Goal: Find specific page/section: Find specific page/section

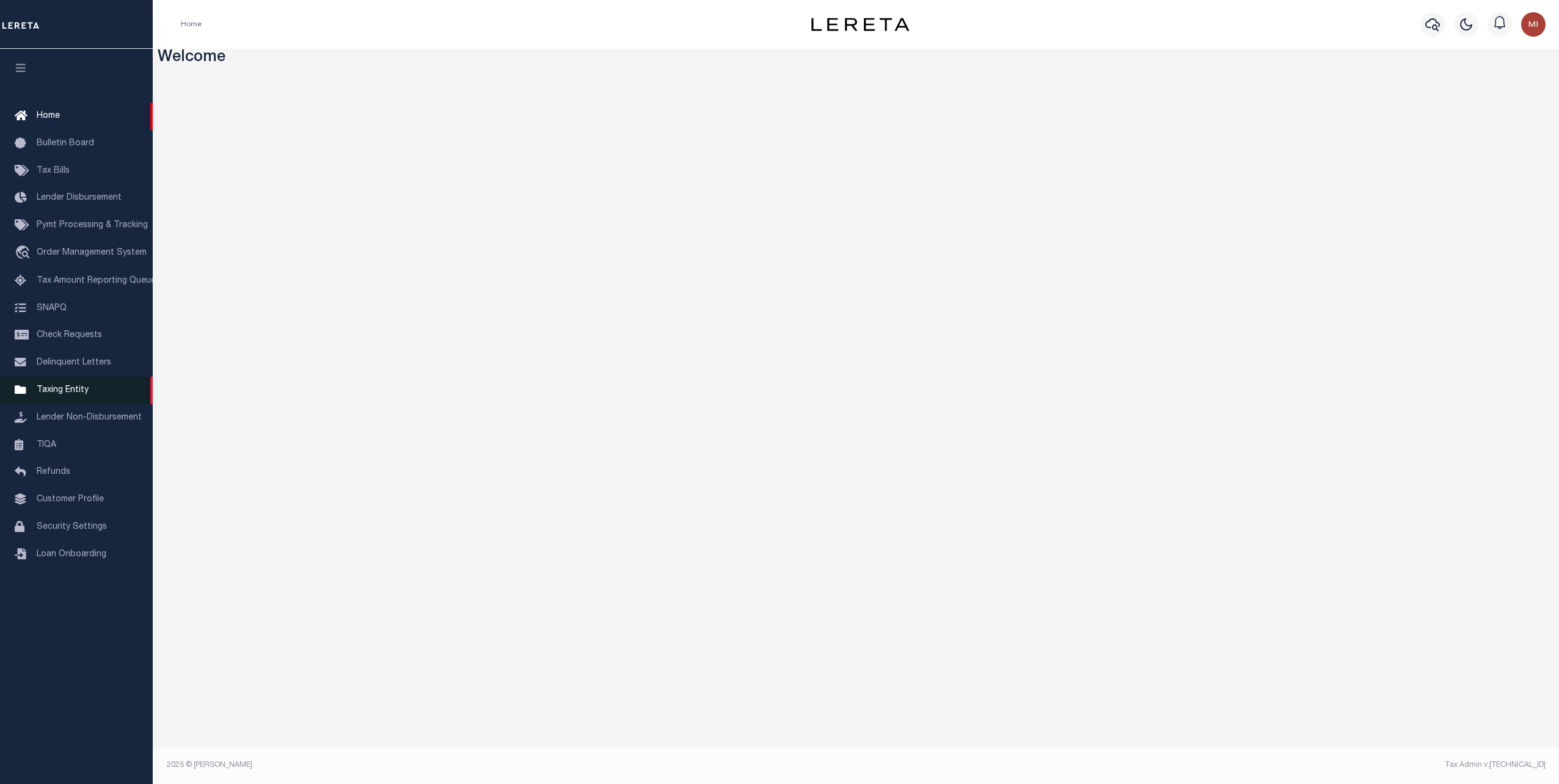
click at [61, 395] on span "Taxing Entity" at bounding box center [63, 390] width 52 height 8
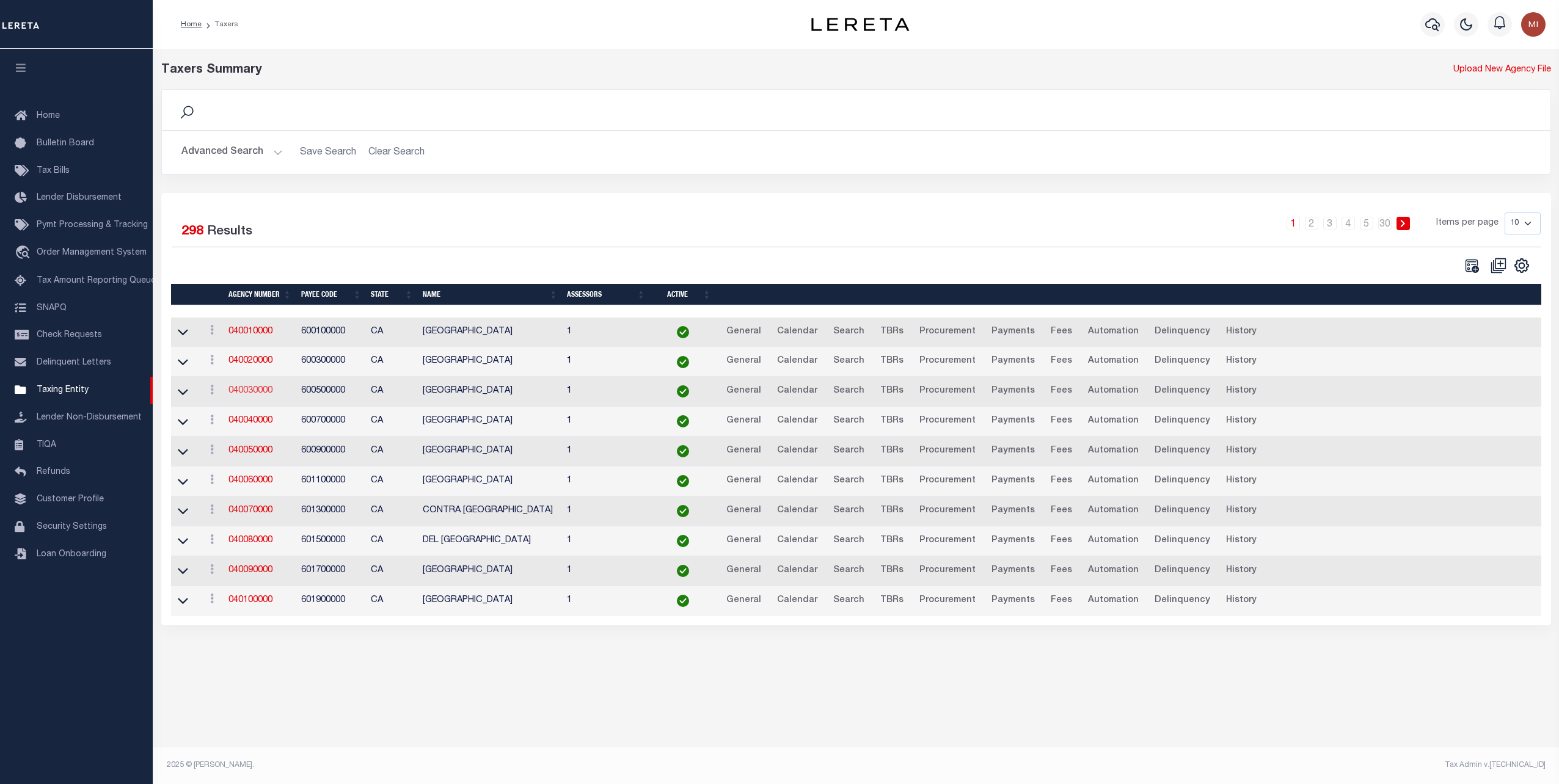
click at [243, 387] on link "040030000" at bounding box center [250, 391] width 44 height 8
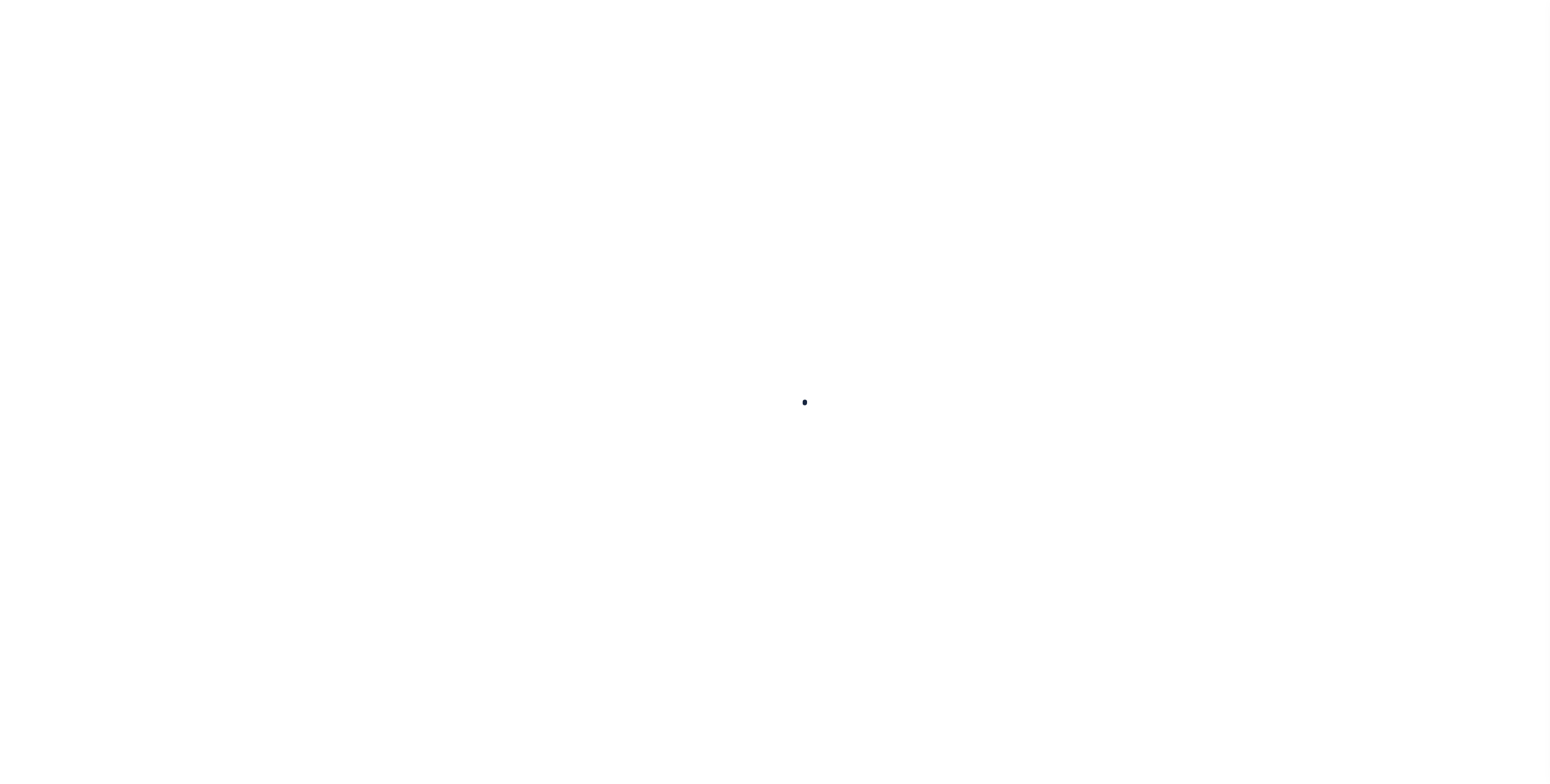
select select
checkbox input "false"
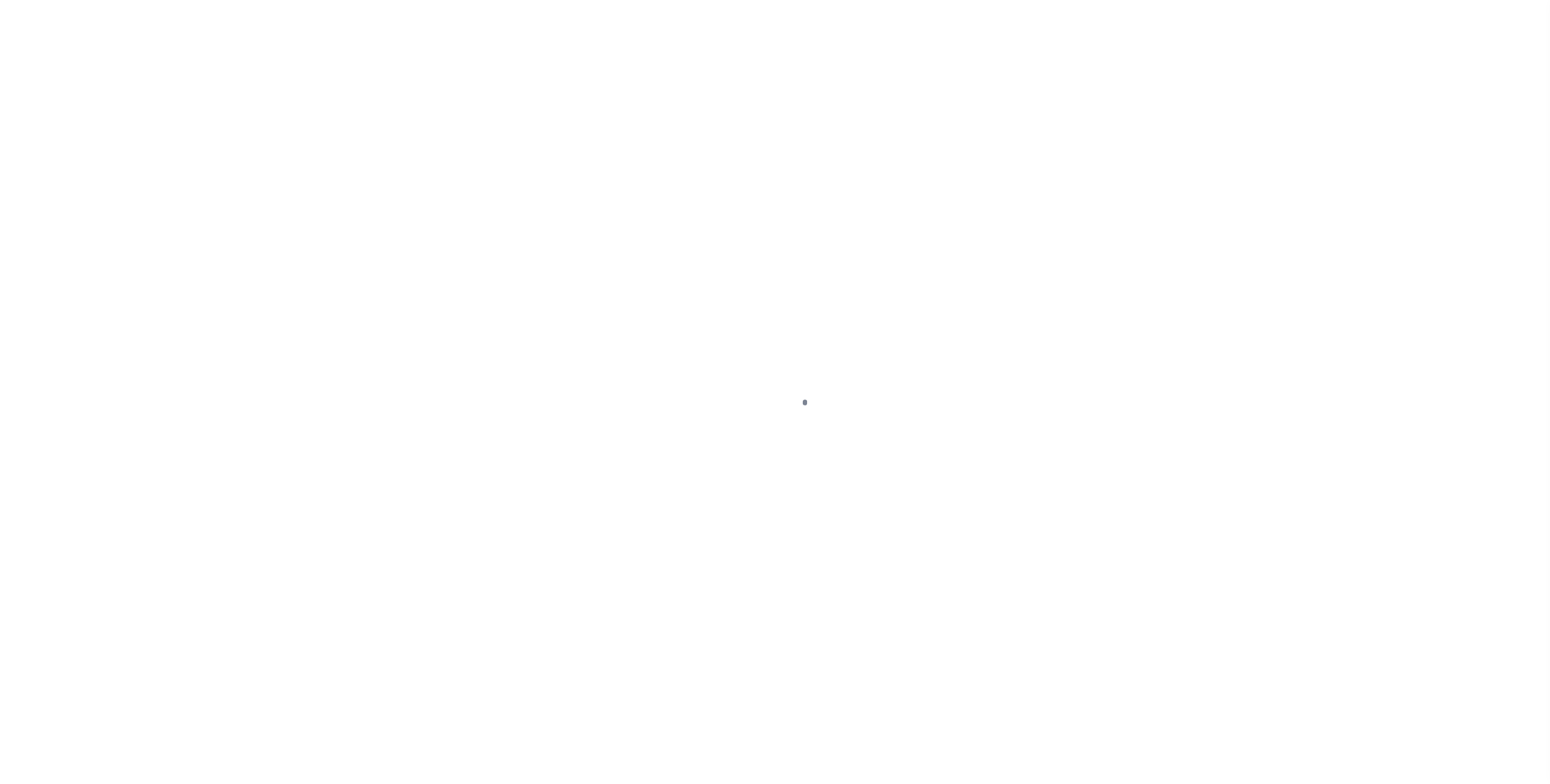
checkbox input "false"
type input "600500000"
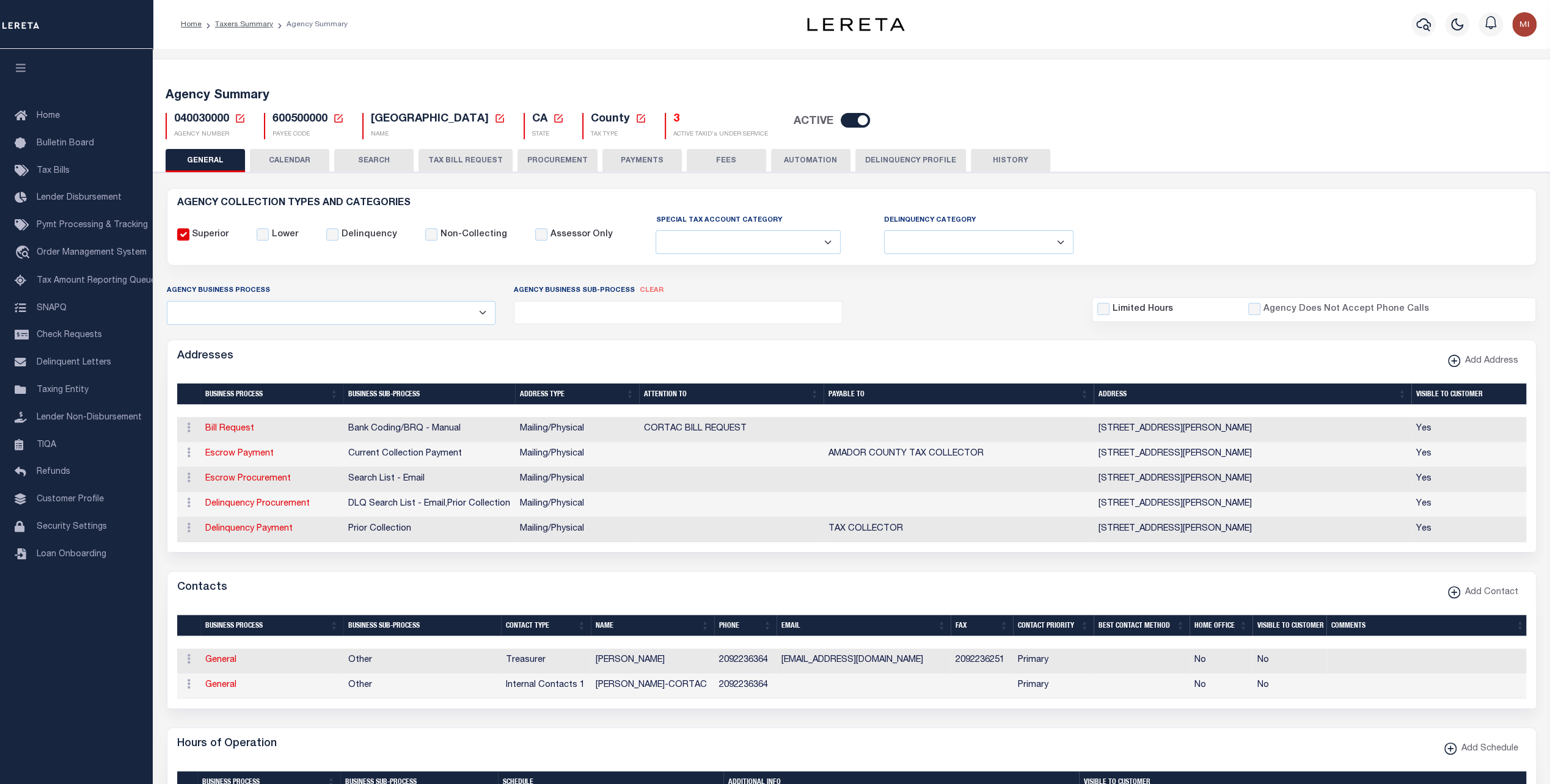
click at [251, 30] on ol "Home Taxers Summary Agency Summary" at bounding box center [264, 24] width 186 height 25
click at [254, 24] on link "Taxers Summary" at bounding box center [243, 24] width 58 height 8
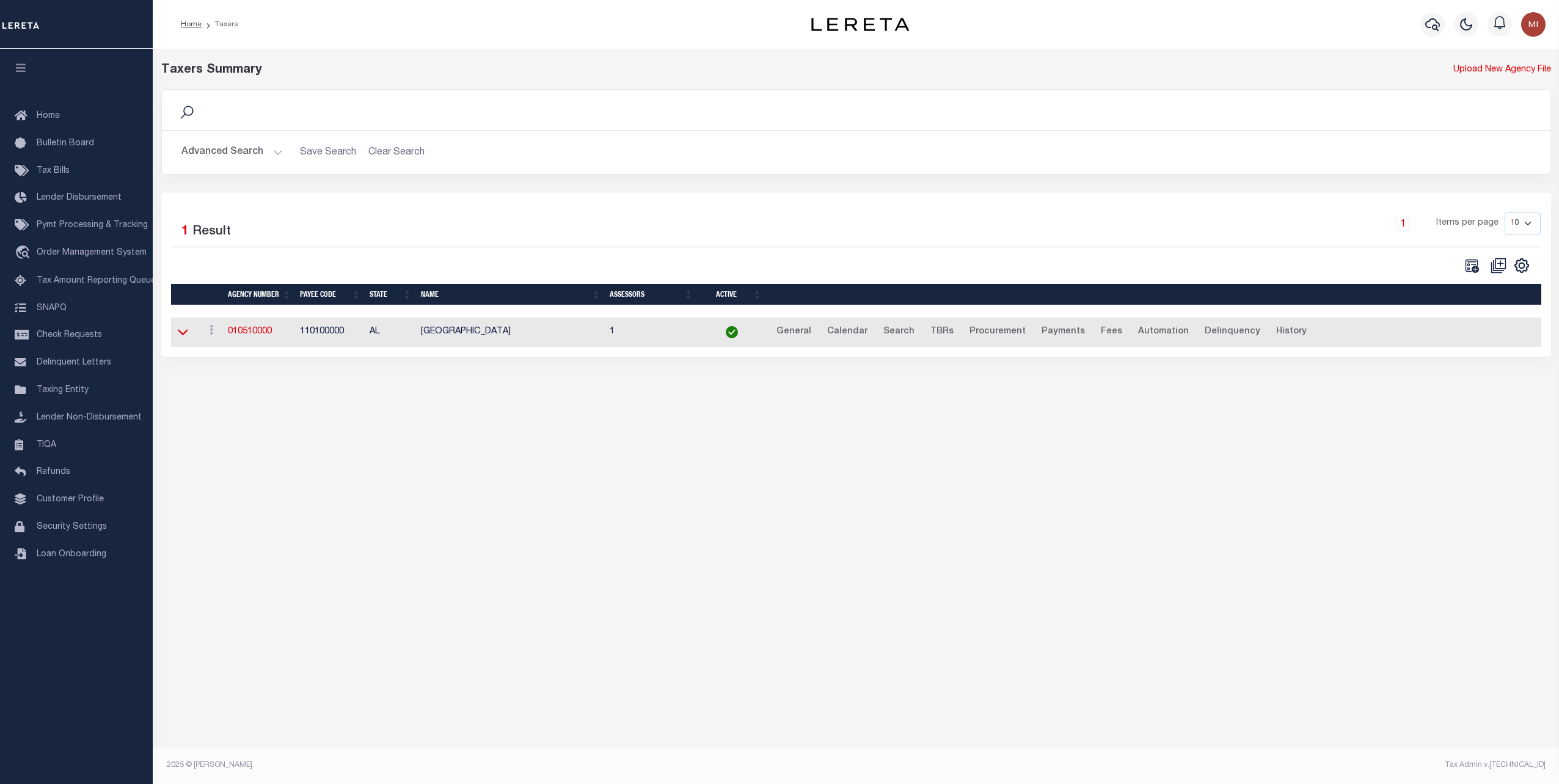
click at [184, 333] on icon at bounding box center [183, 332] width 10 height 13
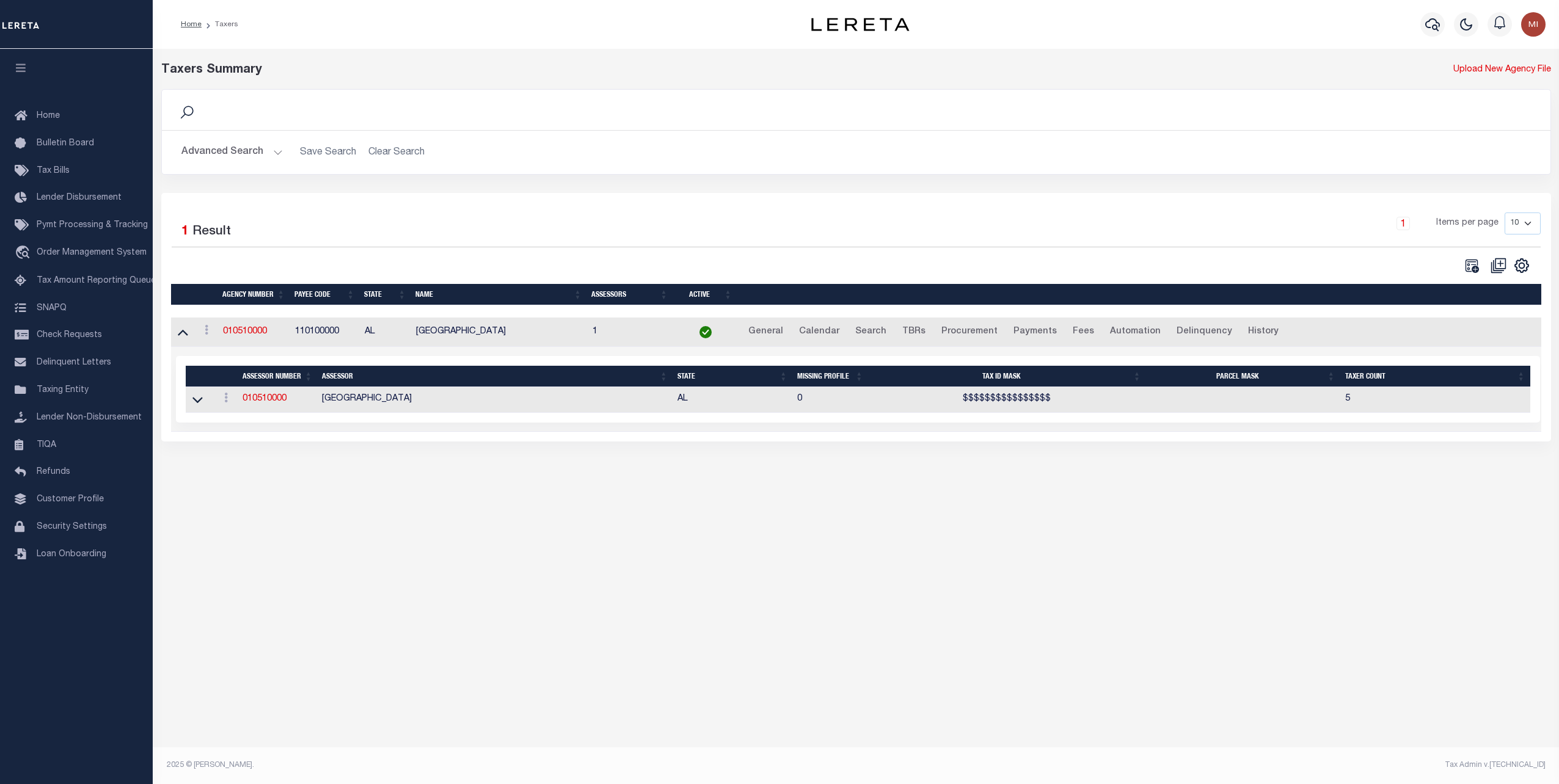
click at [268, 152] on button "Advanced Search" at bounding box center [232, 152] width 101 height 24
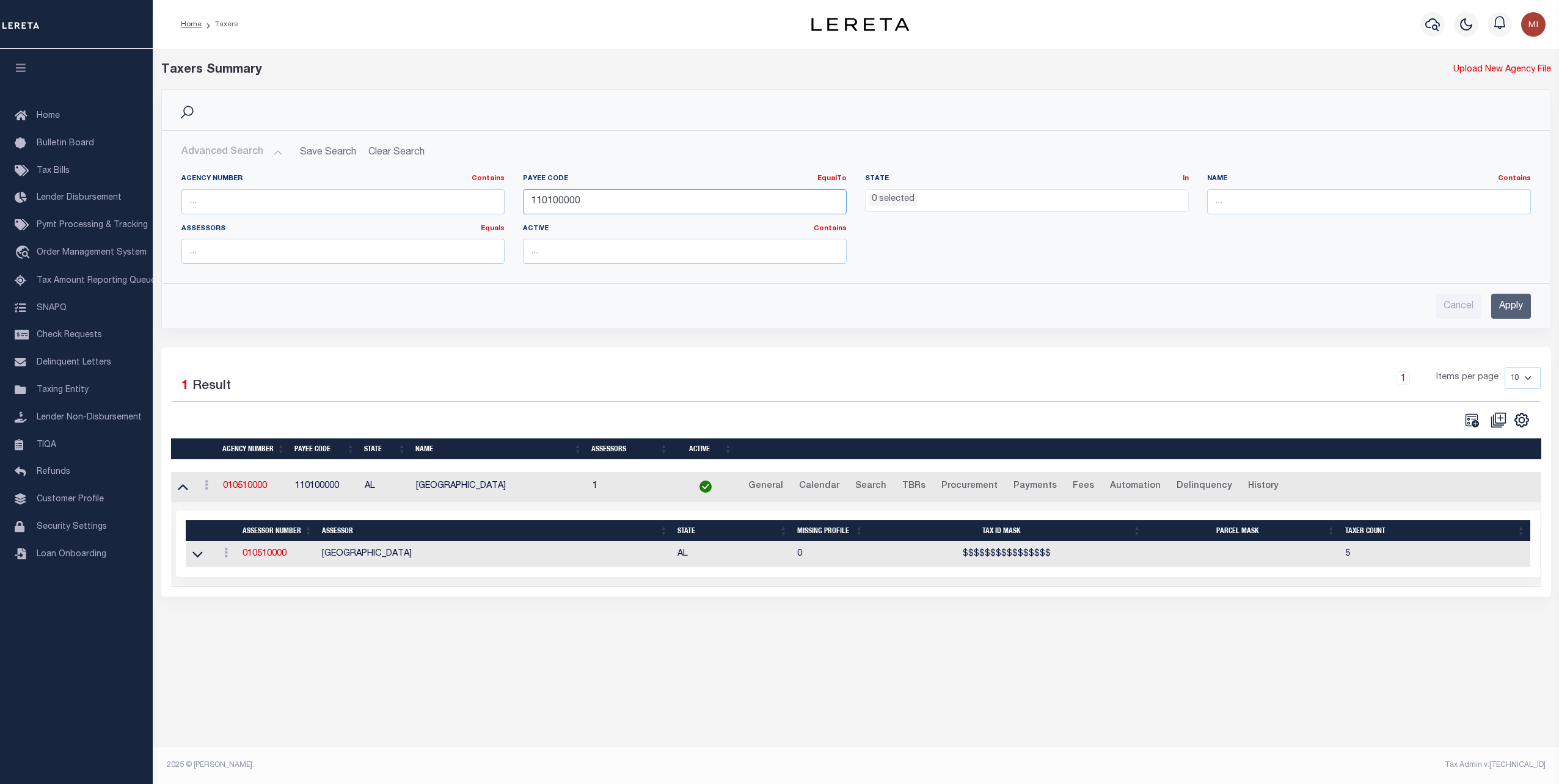
drag, startPoint x: 611, startPoint y: 199, endPoint x: 402, endPoint y: 198, distance: 209.0
click at [402, 198] on div "Agency Number Contains Contains Is Payee Code EqualTo Equals Is Not Equal To Is…" at bounding box center [857, 224] width 1368 height 99
click at [969, 198] on ul "0 selected" at bounding box center [1027, 199] width 323 height 17
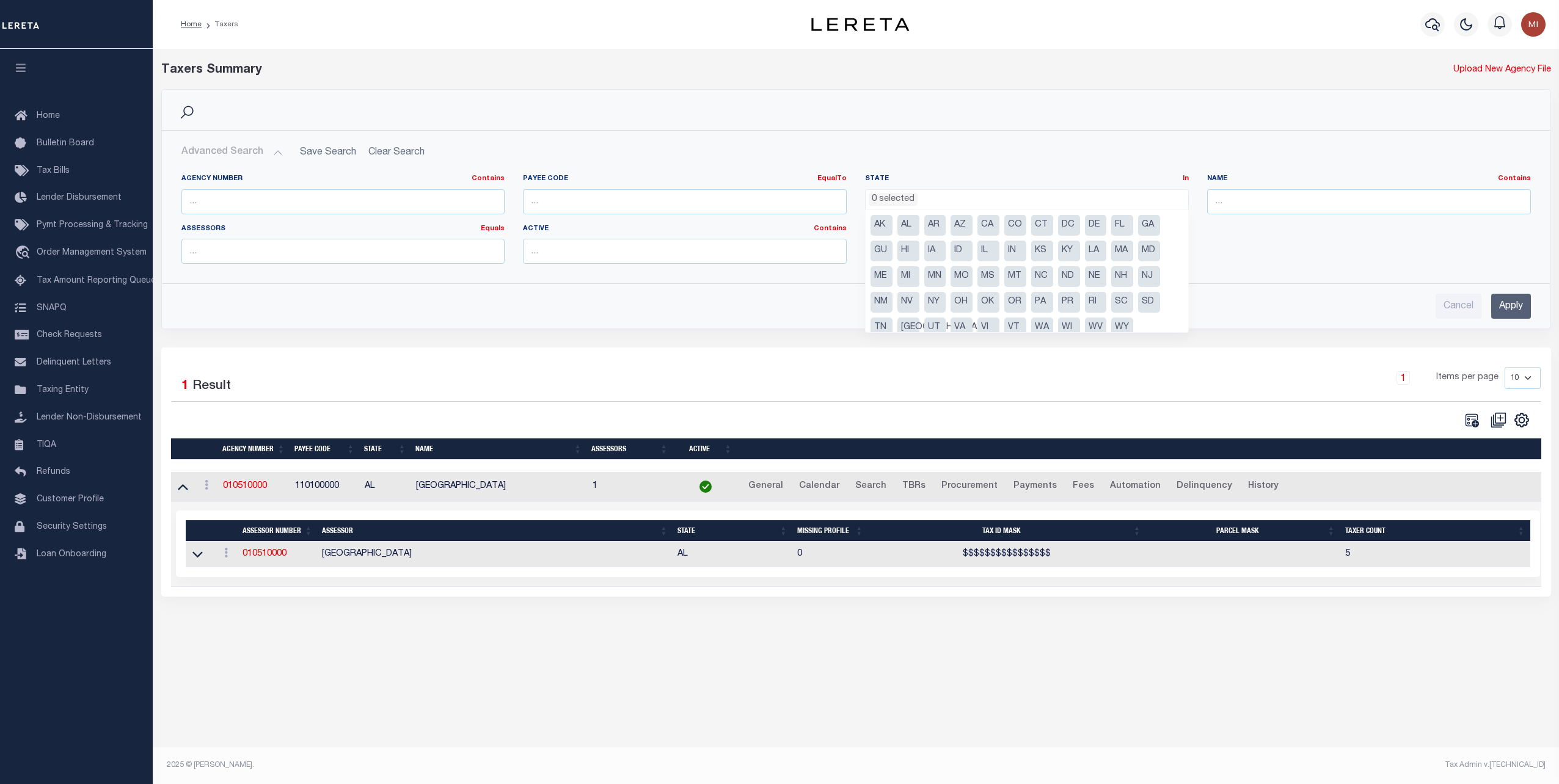
click at [991, 227] on li "CA" at bounding box center [989, 225] width 22 height 21
select select "CA"
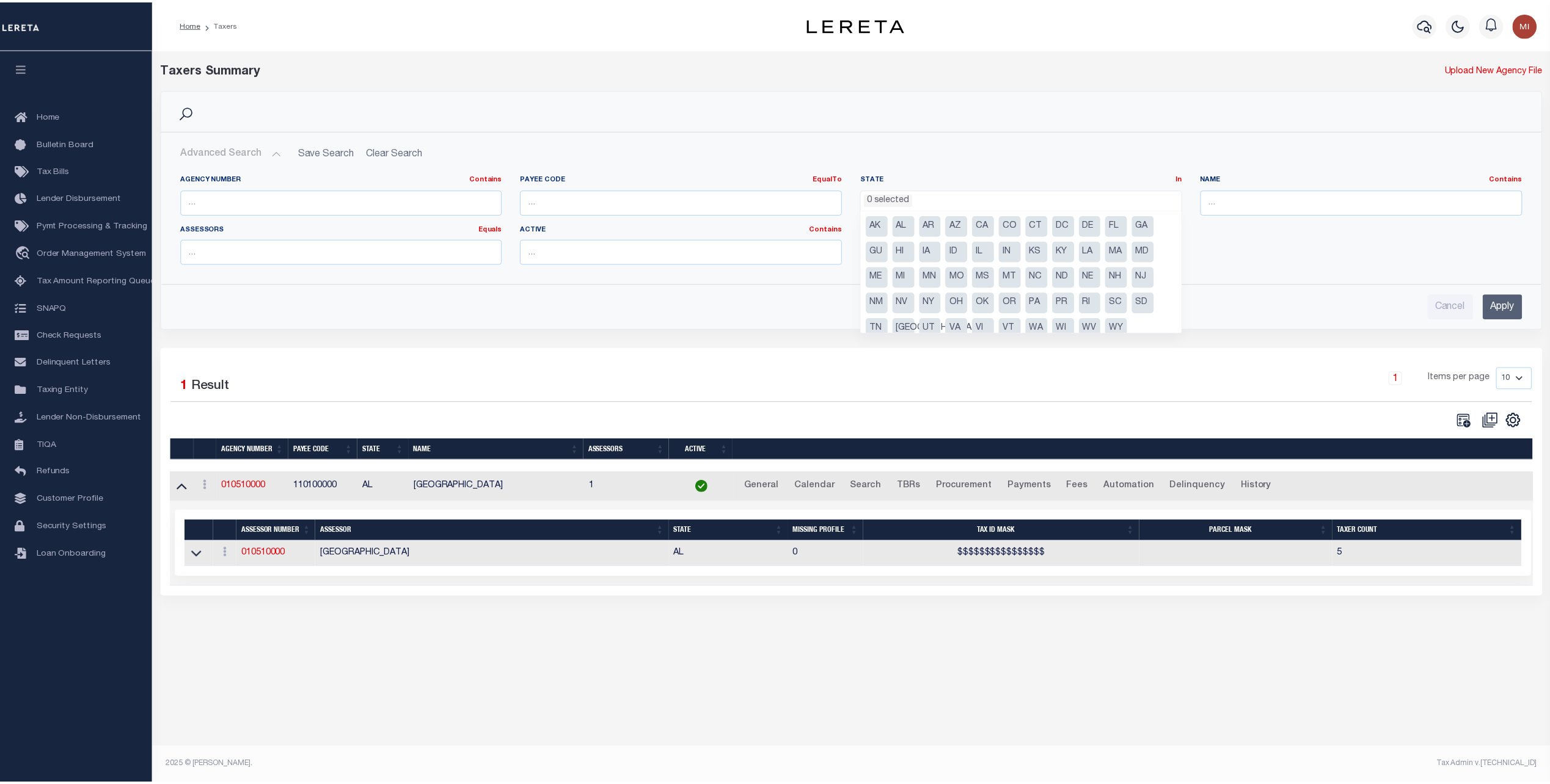
scroll to position [46, 0]
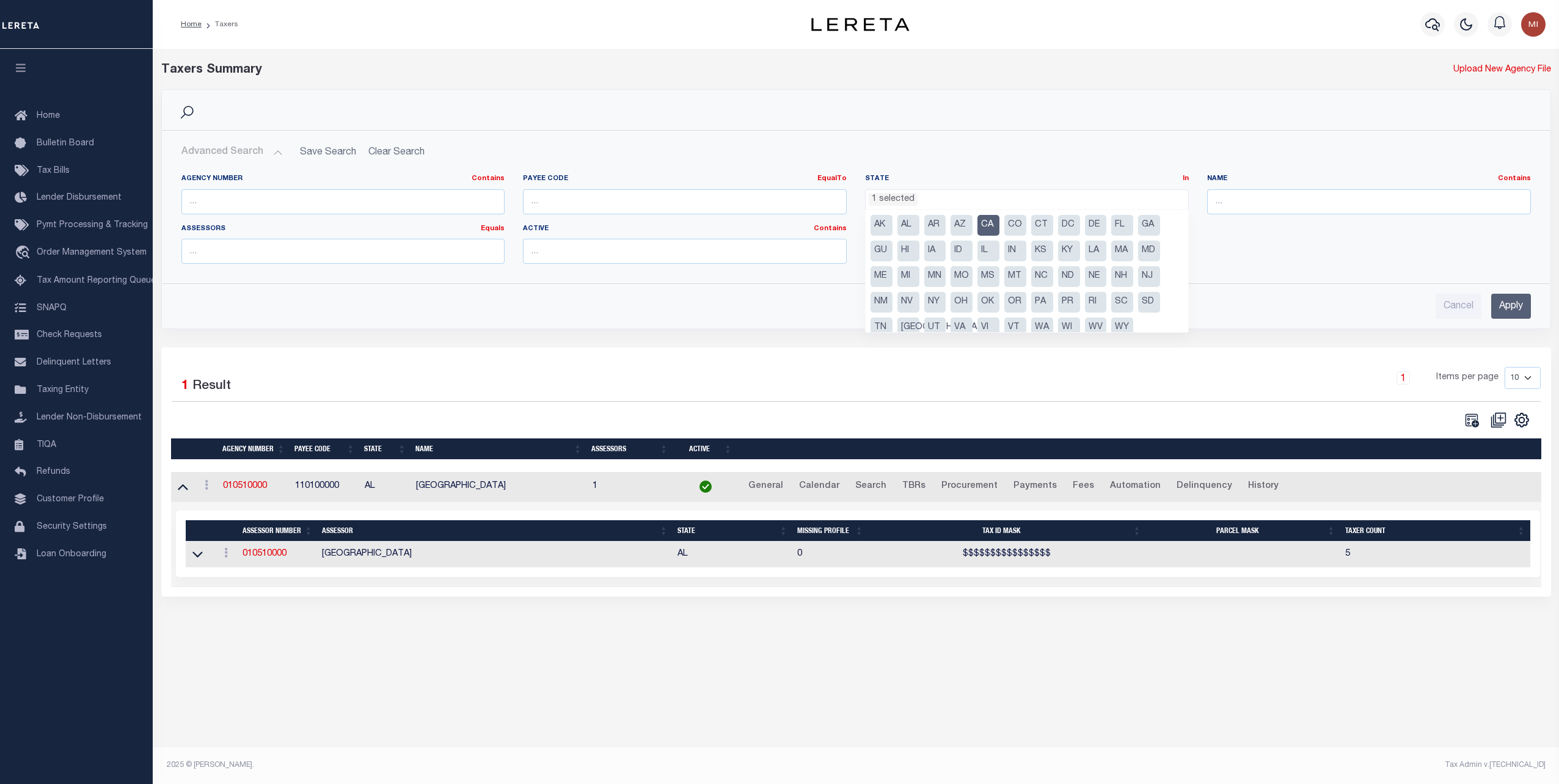
click at [1265, 285] on div "Cancel Apply" at bounding box center [857, 301] width 1369 height 35
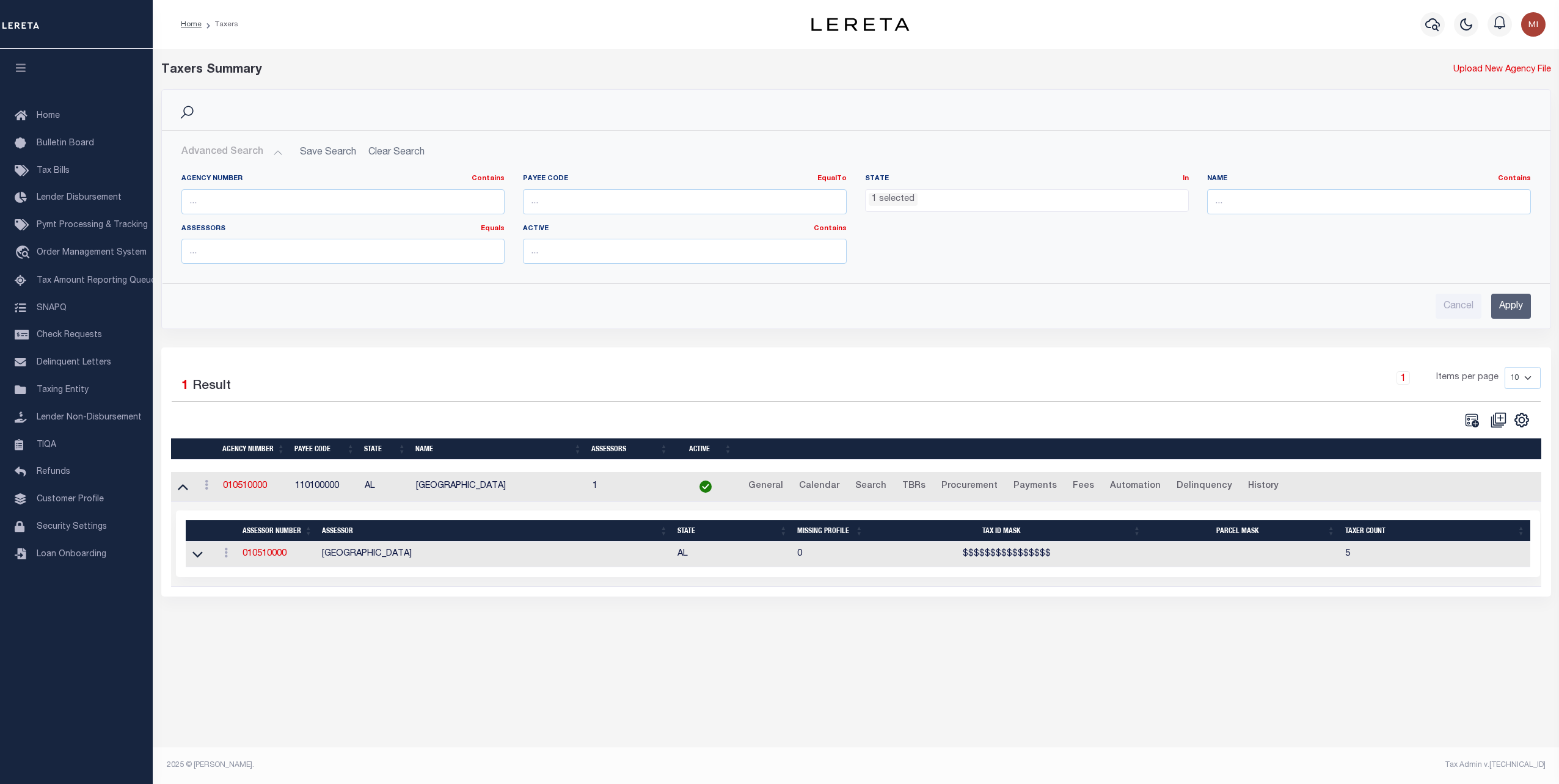
drag, startPoint x: 1503, startPoint y: 301, endPoint x: 929, endPoint y: 315, distance: 574.2
click at [1499, 301] on input "Apply" at bounding box center [1511, 307] width 40 height 25
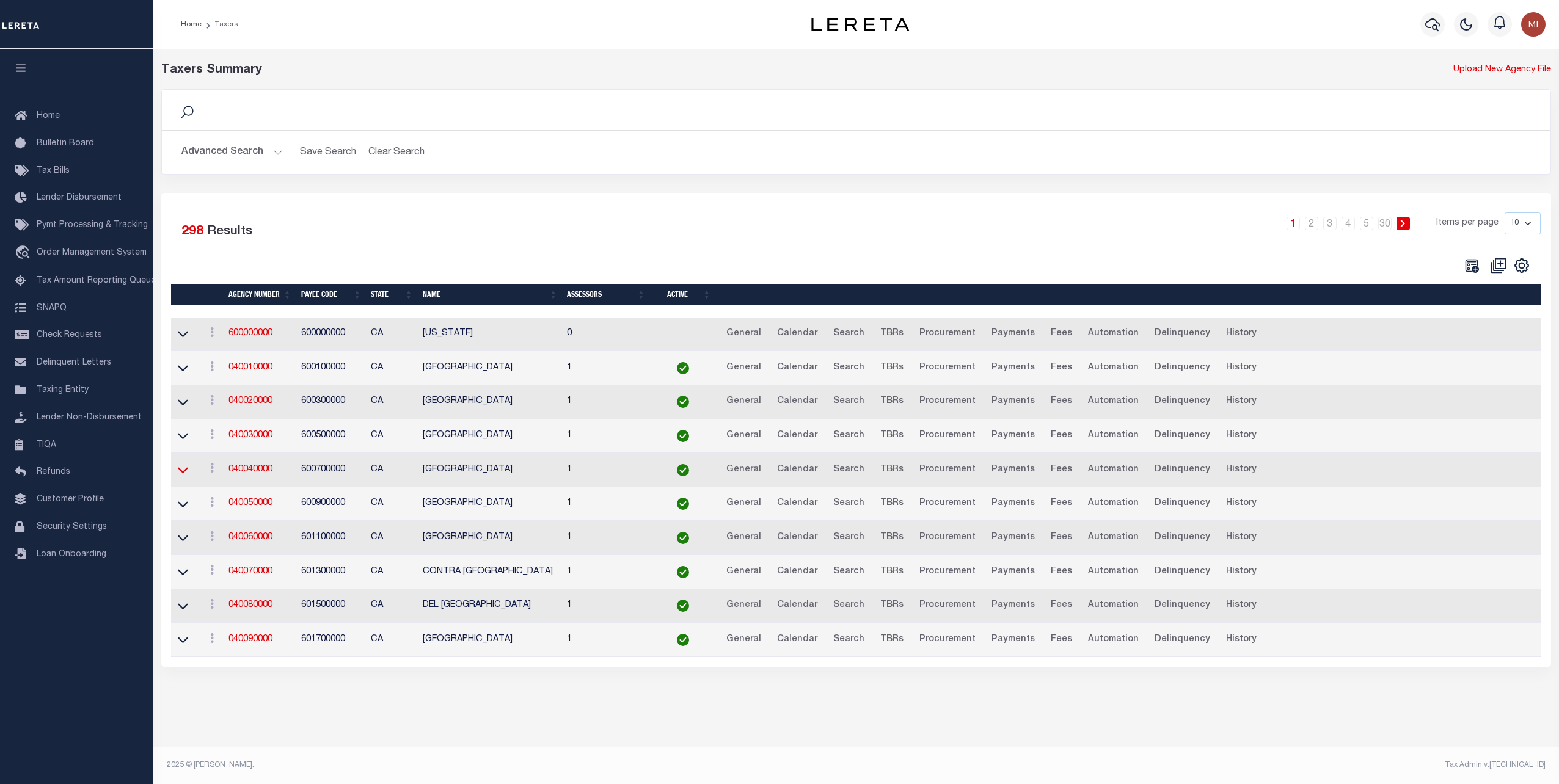
click at [183, 471] on icon at bounding box center [183, 470] width 10 height 13
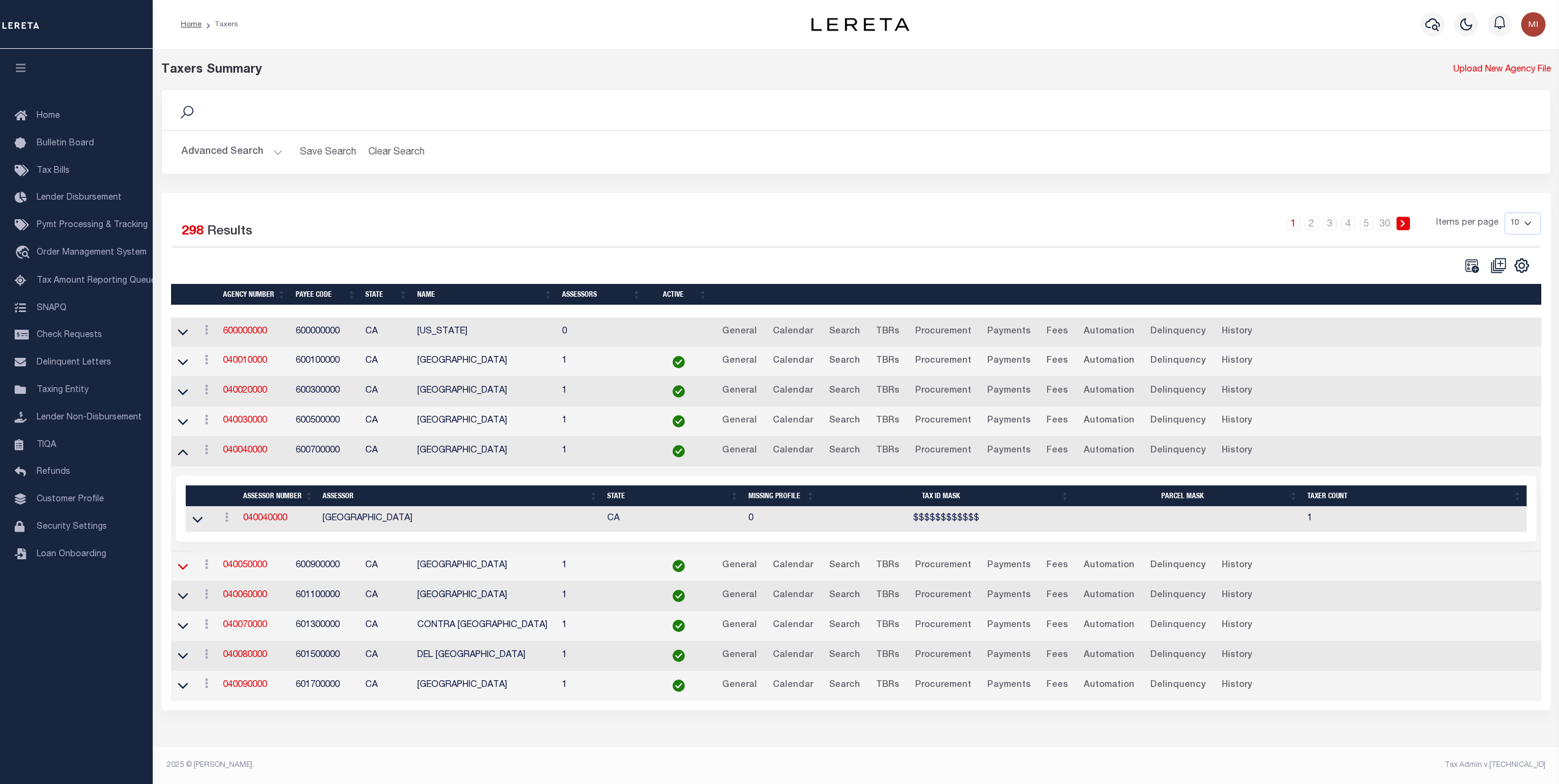
click at [183, 563] on icon at bounding box center [183, 566] width 10 height 13
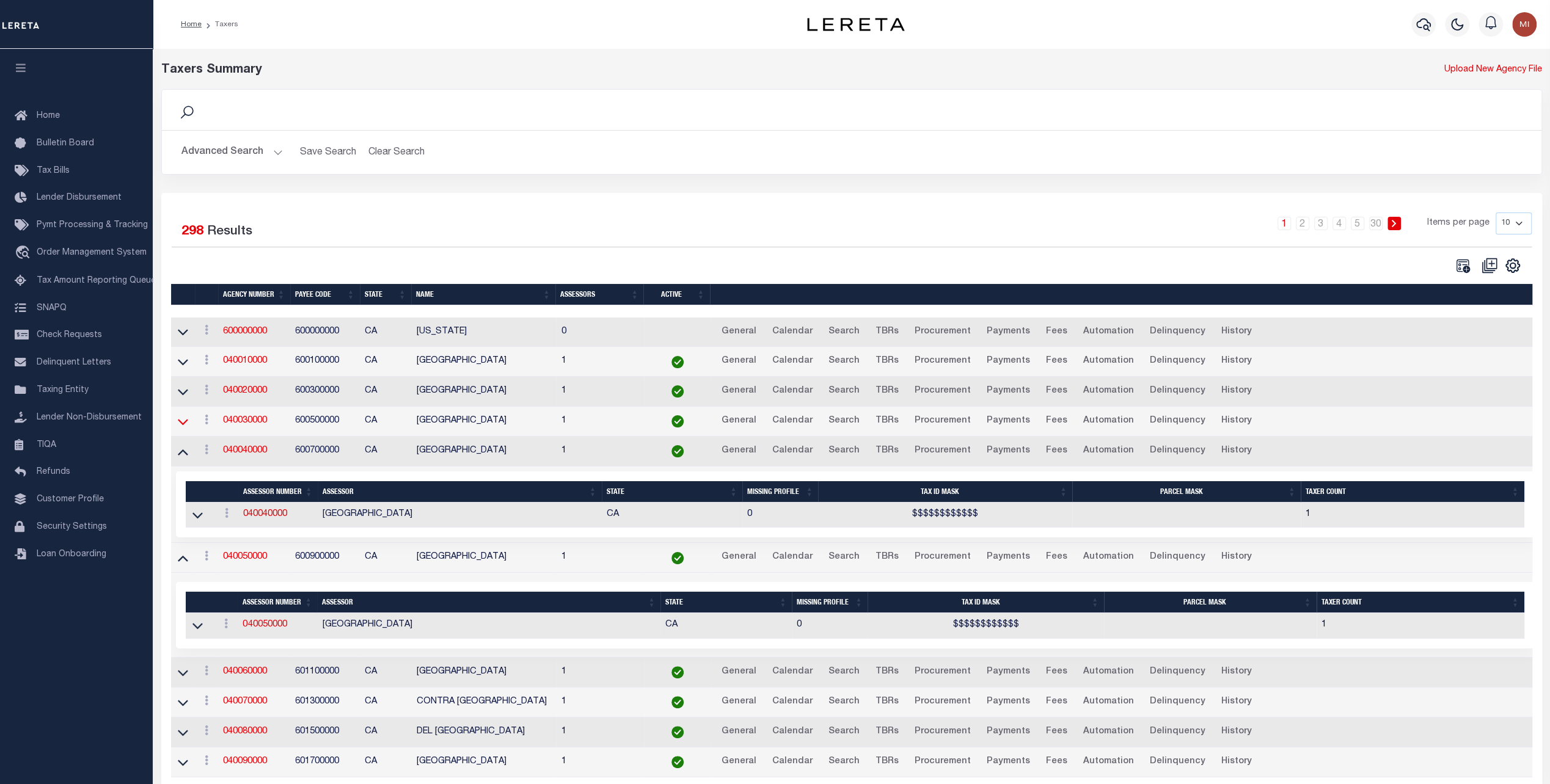
click at [181, 424] on icon at bounding box center [183, 421] width 10 height 13
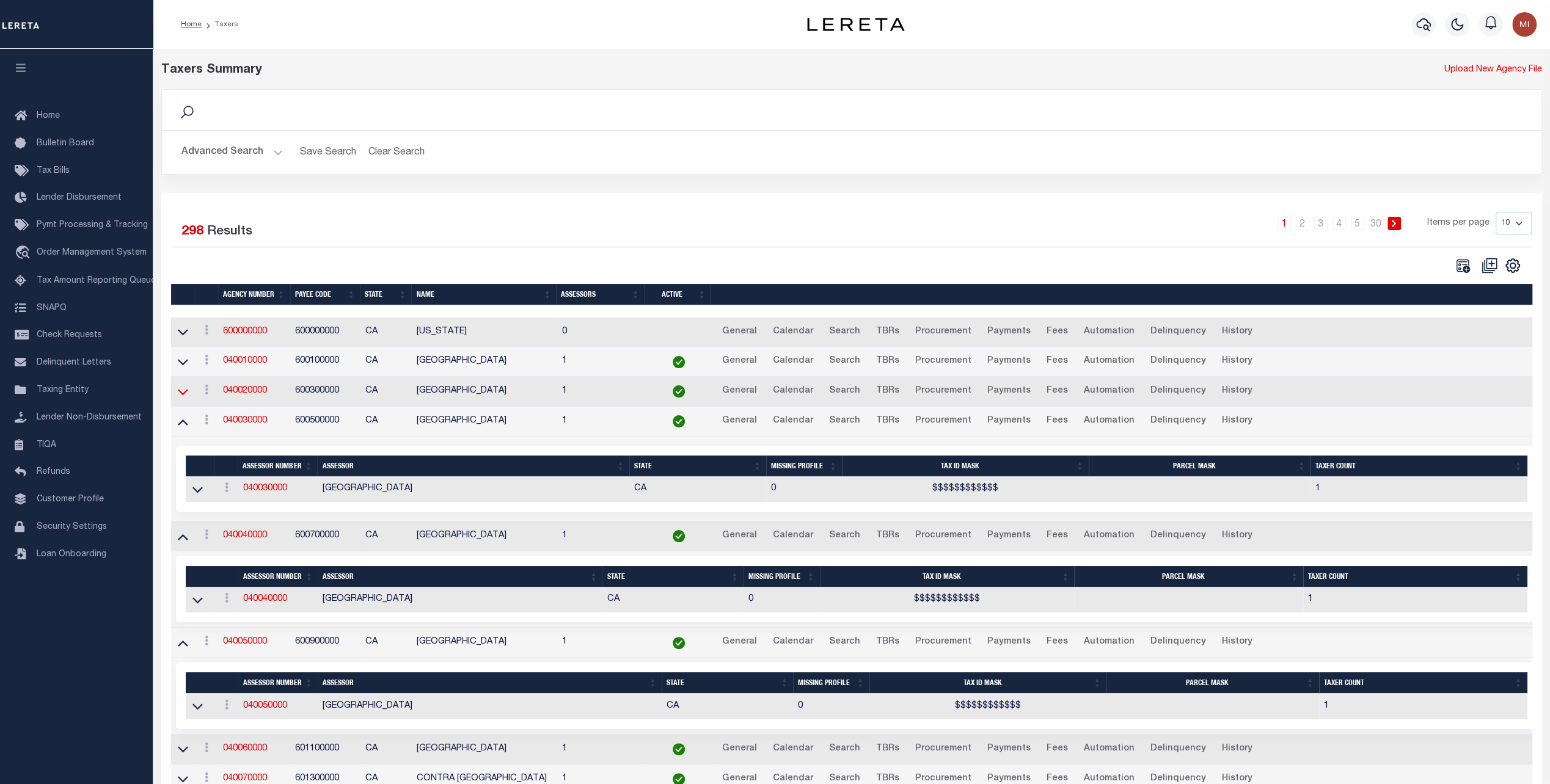
click at [182, 392] on icon at bounding box center [183, 392] width 10 height 13
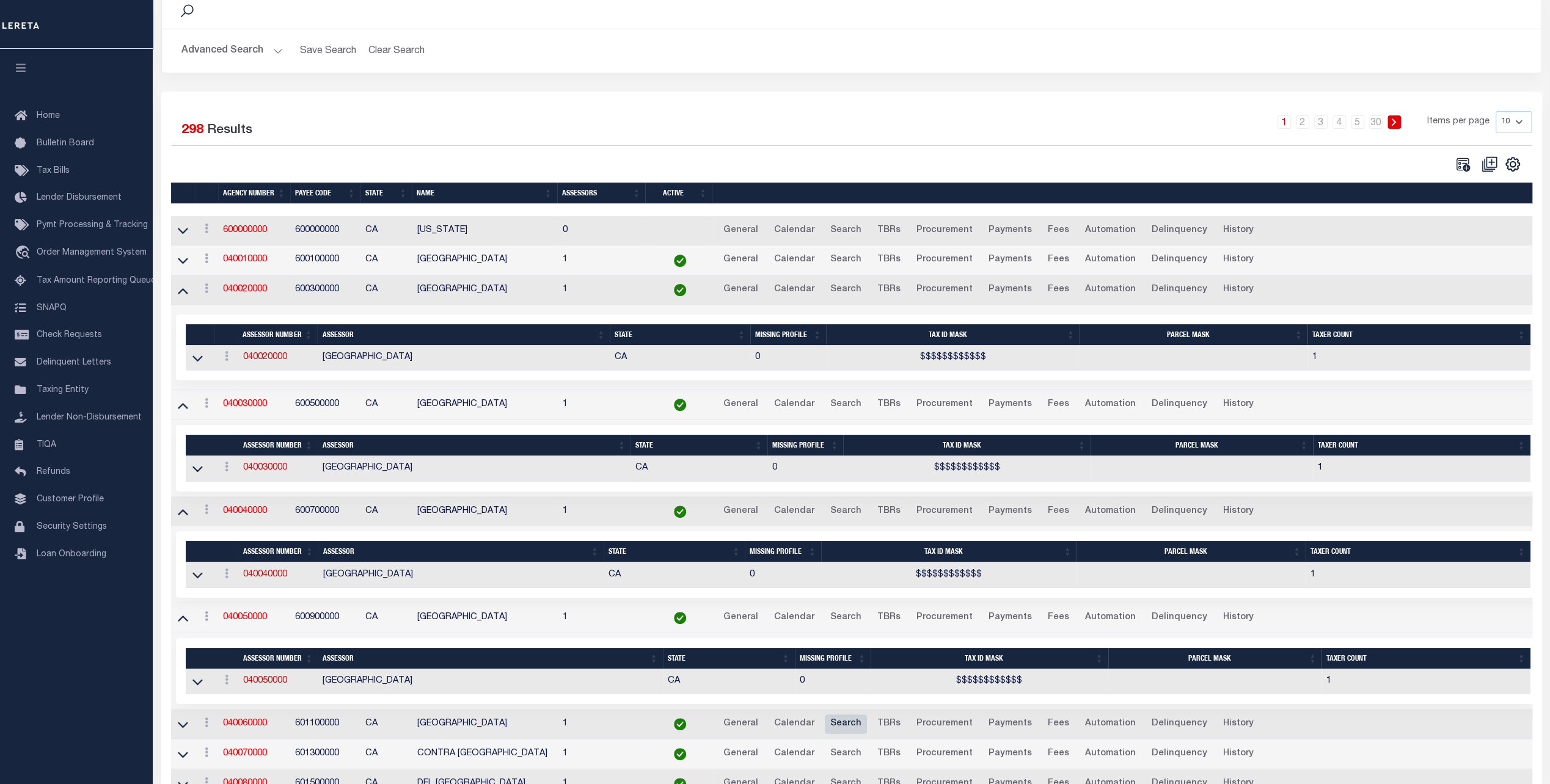
scroll to position [194, 0]
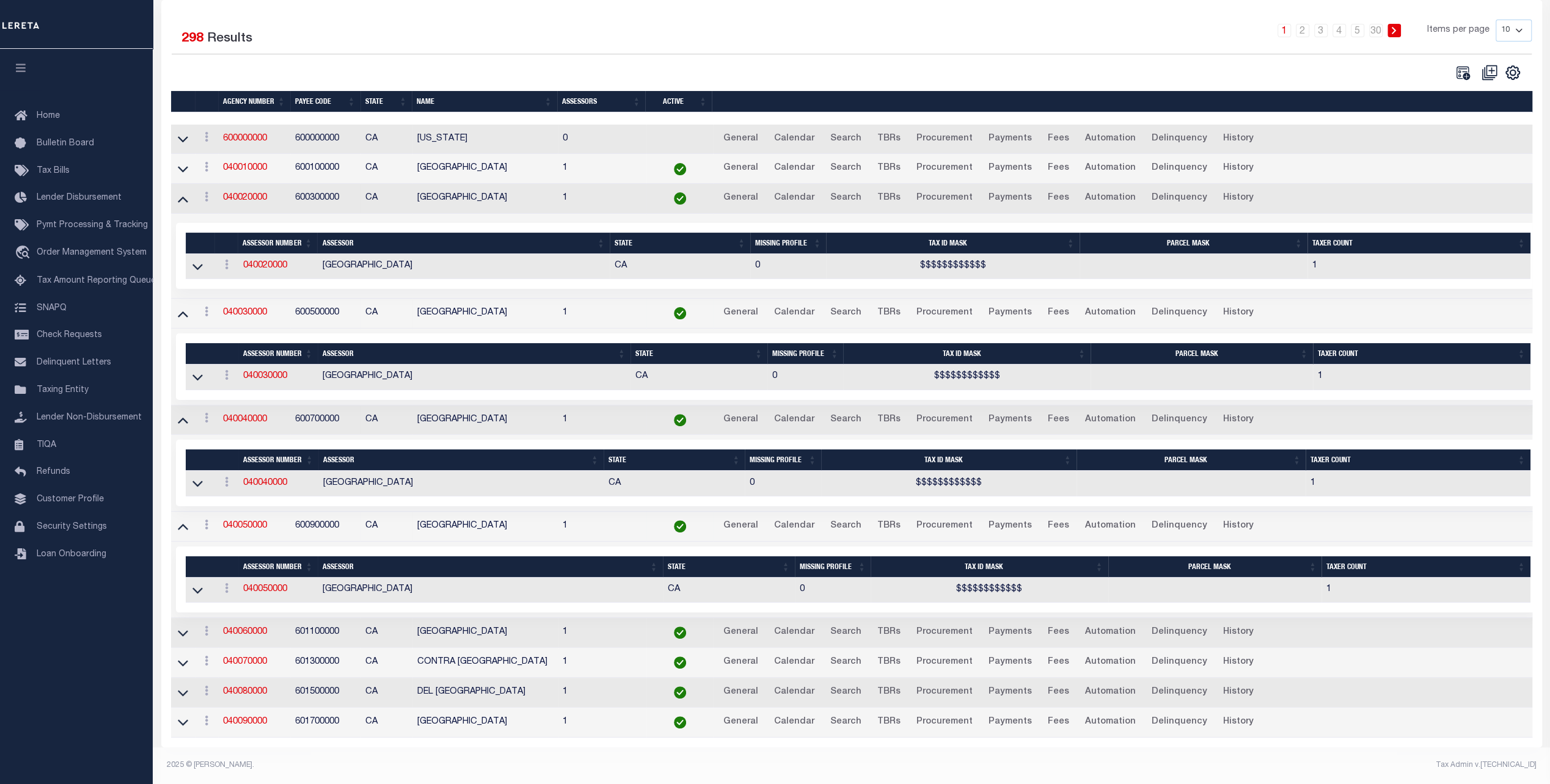
click at [489, 31] on div "Selected 298 Results" at bounding box center [334, 36] width 326 height 35
